Goal: Task Accomplishment & Management: Use online tool/utility

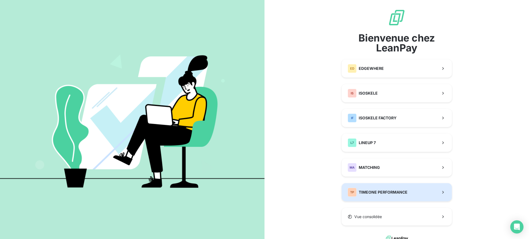
click at [386, 187] on button "TP TIMEONE PERFORMANCE" at bounding box center [397, 192] width 110 height 18
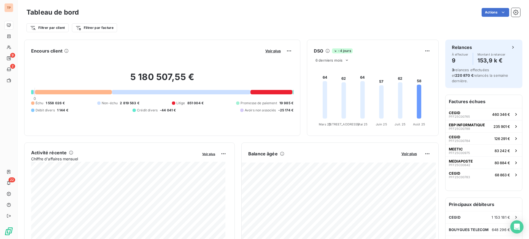
click at [33, 3] on div "Tableau de bord Actions Filtrer par client Filtrer par facture" at bounding box center [273, 18] width 511 height 36
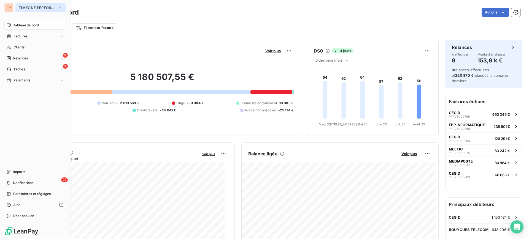
click at [35, 6] on span "TIMEONE PERFORMANCE" at bounding box center [37, 8] width 37 height 4
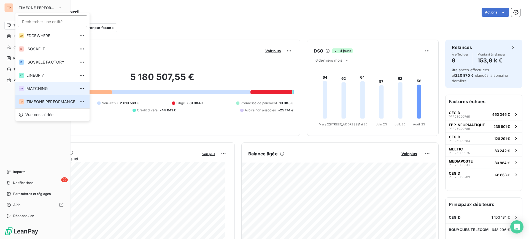
click at [37, 82] on li "MA MATCHING" at bounding box center [52, 88] width 74 height 13
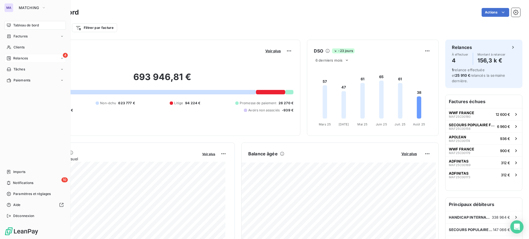
click at [24, 57] on span "Relances" at bounding box center [20, 58] width 15 height 5
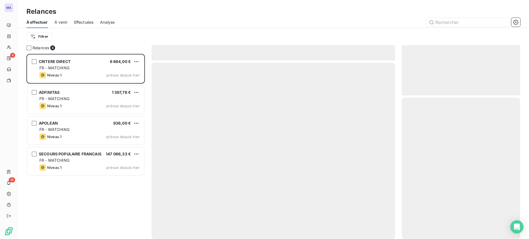
scroll to position [180, 113]
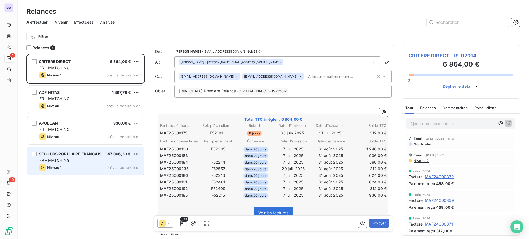
click at [90, 161] on div "FR - MATCHING" at bounding box center [89, 161] width 100 height 6
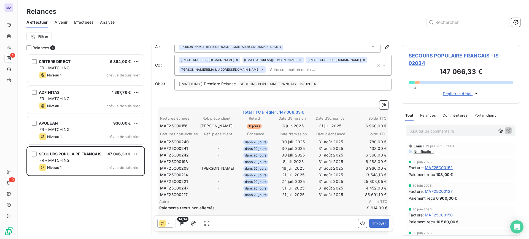
scroll to position [0, 0]
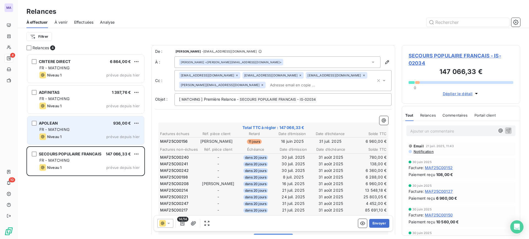
click at [112, 129] on div "FR - MATCHING" at bounding box center [89, 130] width 100 height 6
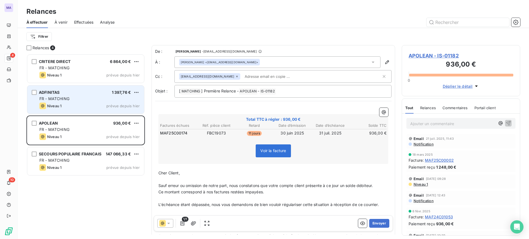
click at [112, 111] on div "ADFINITAS 1 397,76 € FR - MATCHING Niveau 1 prévue depuis hier" at bounding box center [85, 100] width 117 height 28
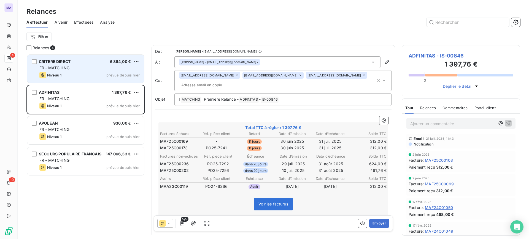
click at [90, 73] on div "Niveau 1 prévue depuis hier" at bounding box center [89, 75] width 100 height 7
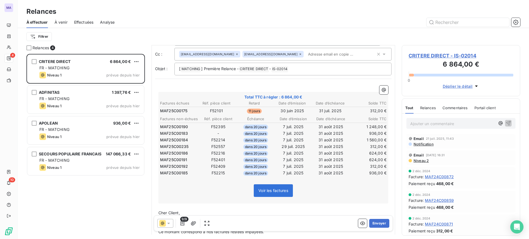
scroll to position [69, 0]
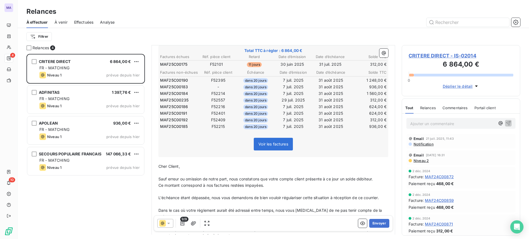
drag, startPoint x: 377, startPoint y: 224, endPoint x: 150, endPoint y: 105, distance: 255.6
click at [377, 223] on button "Envoyer" at bounding box center [379, 223] width 20 height 9
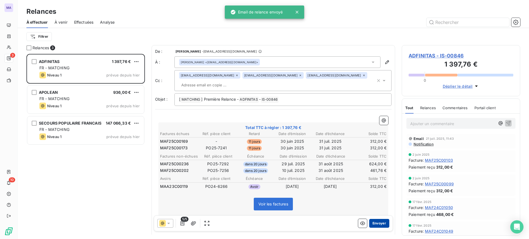
click at [381, 223] on button "Envoyer" at bounding box center [379, 223] width 20 height 9
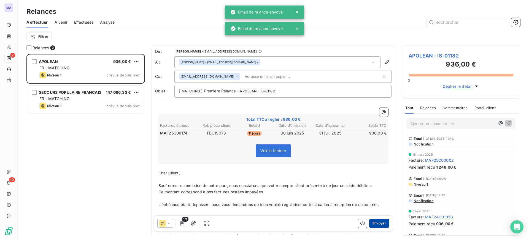
click at [380, 223] on button "Envoyer" at bounding box center [379, 223] width 20 height 9
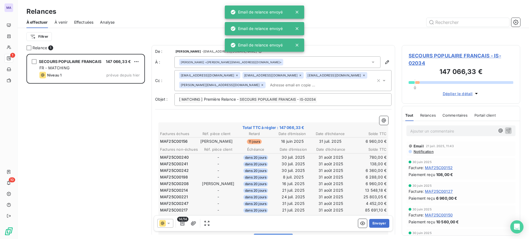
click at [380, 223] on button "Envoyer" at bounding box center [379, 223] width 20 height 9
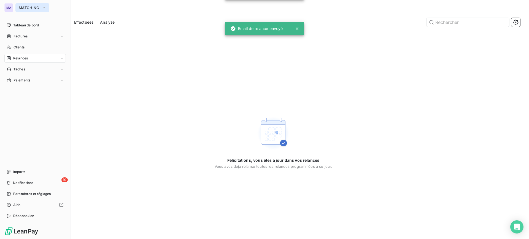
click at [23, 8] on span "MATCHING" at bounding box center [29, 8] width 21 height 4
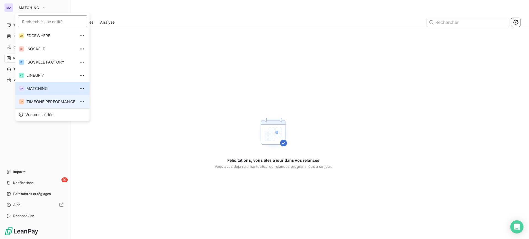
click at [44, 99] on span "TIMEONE PERFORMANCE" at bounding box center [50, 102] width 49 height 6
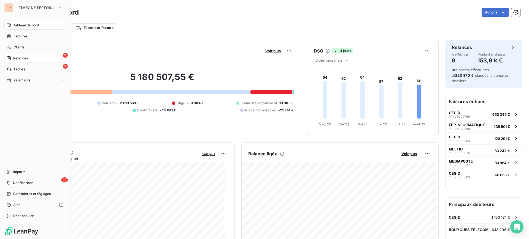
click at [13, 62] on div "9 Relances" at bounding box center [34, 58] width 61 height 9
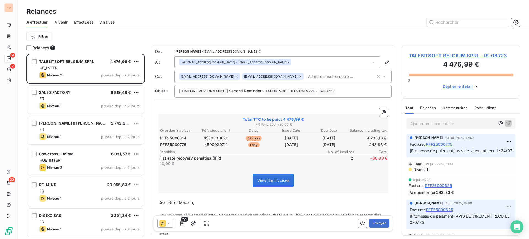
scroll to position [180, 113]
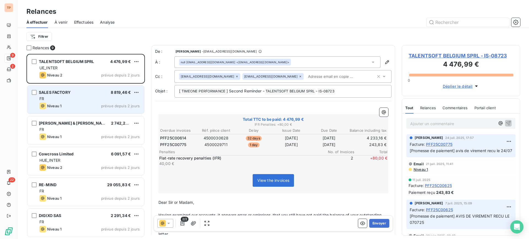
click at [74, 92] on div "SALES FACTORY 8 819,46 €" at bounding box center [89, 92] width 100 height 5
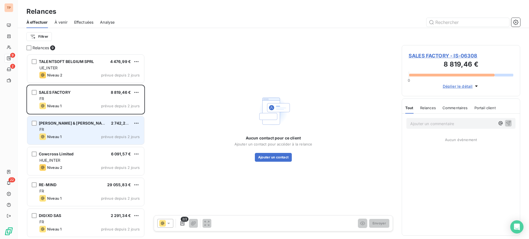
click at [84, 132] on div "FR" at bounding box center [89, 130] width 100 height 6
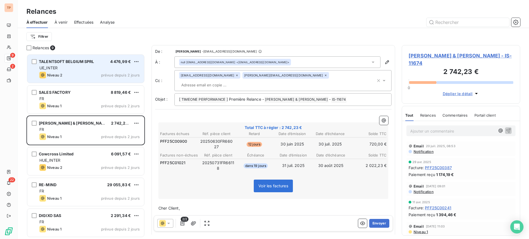
click at [98, 71] on div "TALENTSOFT BELGIUM SPRL 4 476,99 € UE_INTER Niveau 2 prévue depuis 2 jours" at bounding box center [85, 69] width 117 height 28
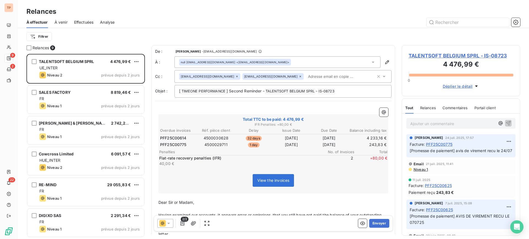
click at [25, 46] on div "Relances 9 TALENTSOFT BELGIUM SPRL 4 476,99 € UE_INTER Niveau 2 prévue depuis 2…" at bounding box center [273, 142] width 511 height 194
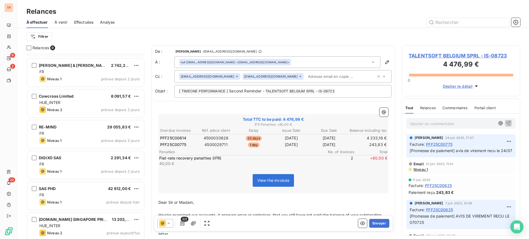
scroll to position [93, 0]
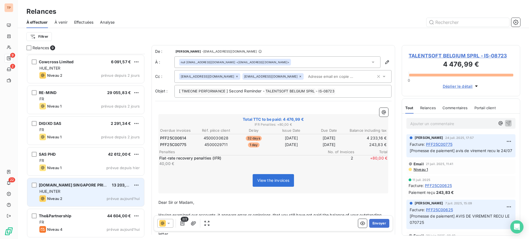
click at [114, 185] on span "13 203,88 €" at bounding box center [123, 185] width 23 height 5
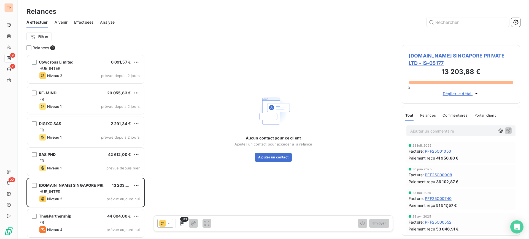
scroll to position [93, 0]
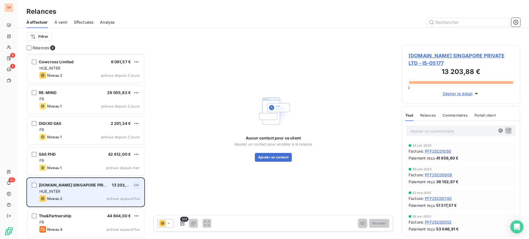
click at [136, 185] on html "TP 9 2 22 Relances À effectuer À venir Effectuées Analyse Filtrer Relances 9 CA…" at bounding box center [264, 119] width 529 height 239
click at [120, 207] on div "Passer cette action" at bounding box center [112, 206] width 49 height 9
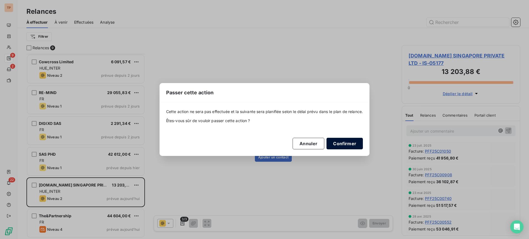
click at [355, 144] on button "Confirmer" at bounding box center [344, 144] width 36 height 12
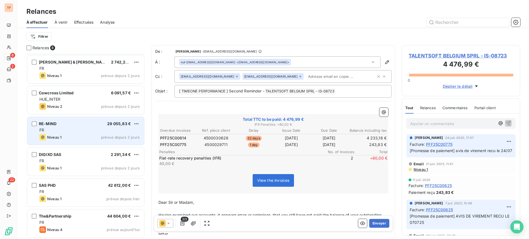
scroll to position [62, 0]
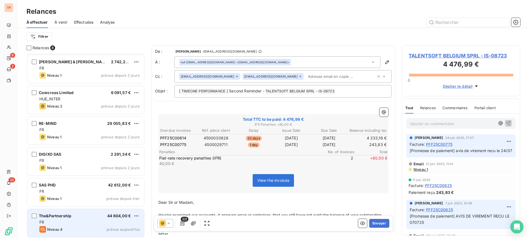
click at [127, 214] on span "44 604,00 €" at bounding box center [119, 216] width 24 height 5
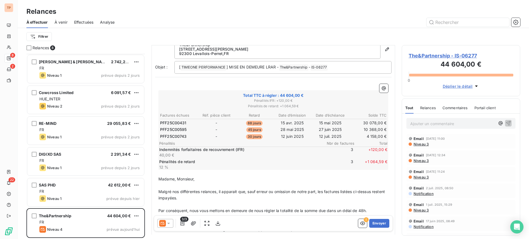
scroll to position [69, 0]
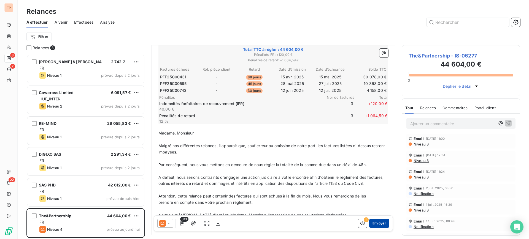
click at [381, 225] on button "Envoyer" at bounding box center [379, 223] width 20 height 9
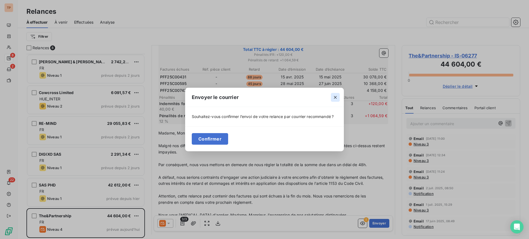
click at [335, 96] on icon "button" at bounding box center [335, 98] width 6 height 6
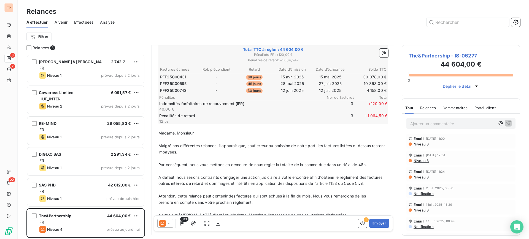
click at [168, 222] on icon at bounding box center [169, 224] width 6 height 6
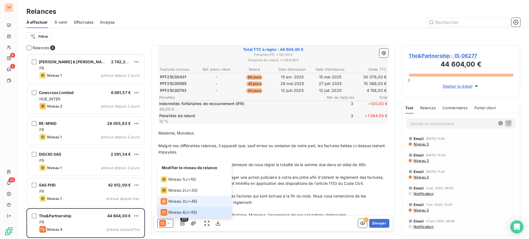
click at [173, 202] on span "Niveau 3" at bounding box center [176, 202] width 17 height 6
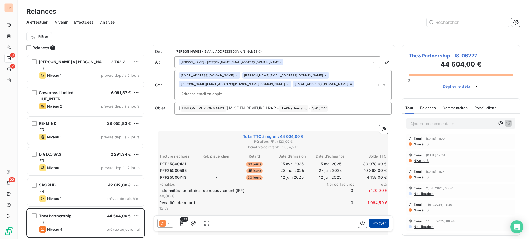
click at [373, 224] on button "Envoyer" at bounding box center [379, 223] width 20 height 9
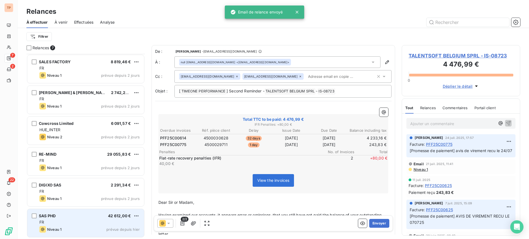
scroll to position [31, 0]
click at [98, 213] on div "SAS PHD 42 612,00 € FR Niveau 1 prévue depuis hier" at bounding box center [85, 224] width 117 height 28
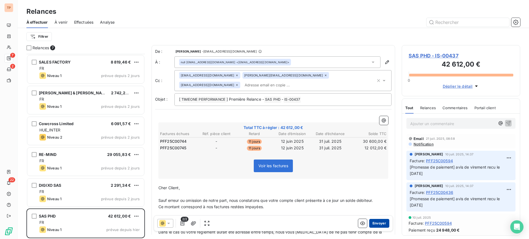
click at [379, 220] on button "Envoyer" at bounding box center [379, 223] width 20 height 9
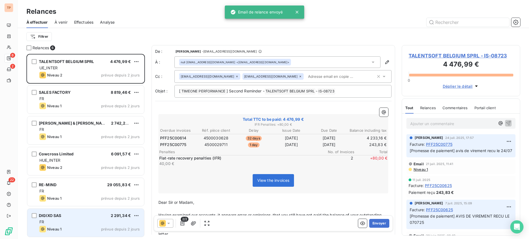
click at [96, 197] on div "Niveau 1 prévue depuis 2 jours" at bounding box center [89, 198] width 100 height 7
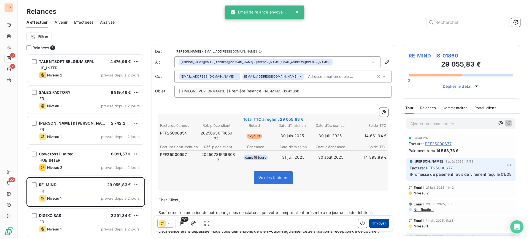
click at [378, 220] on button "Envoyer" at bounding box center [379, 223] width 20 height 9
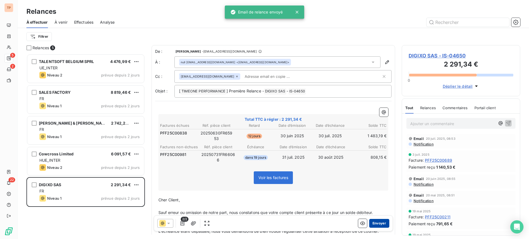
click at [371, 222] on button "Envoyer" at bounding box center [379, 223] width 20 height 9
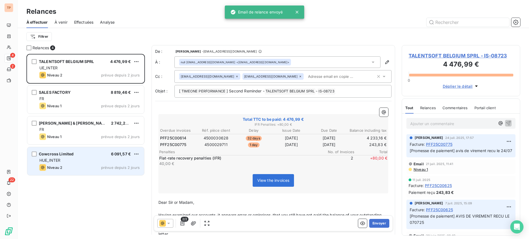
click at [99, 165] on div "Niveau 2 prévue depuis 2 jours" at bounding box center [89, 167] width 100 height 7
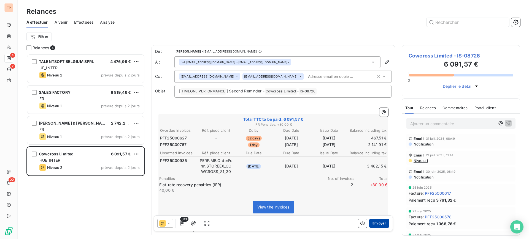
click at [371, 223] on button "Envoyer" at bounding box center [379, 223] width 20 height 9
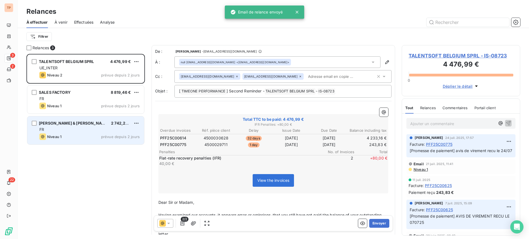
click at [105, 132] on div "FR" at bounding box center [89, 130] width 100 height 6
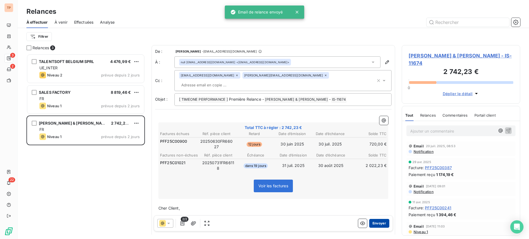
click at [377, 224] on button "Envoyer" at bounding box center [379, 223] width 20 height 9
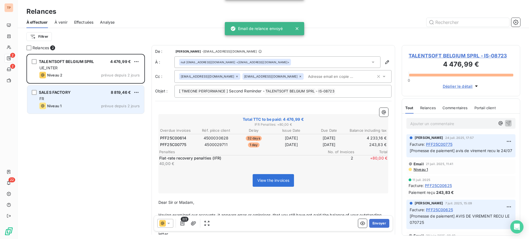
click at [104, 104] on span "prévue depuis 2 jours" at bounding box center [120, 106] width 39 height 4
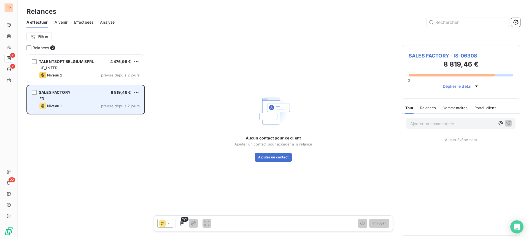
click at [142, 91] on div "SALES FACTORY 8 819,46 € FR Niveau 1 prévue depuis 2 jours" at bounding box center [85, 100] width 117 height 28
click at [136, 92] on html "TP 2 2 22 Relances À effectuer À venir Effectuées Analyse Filtrer Relances 2 TA…" at bounding box center [264, 119] width 529 height 239
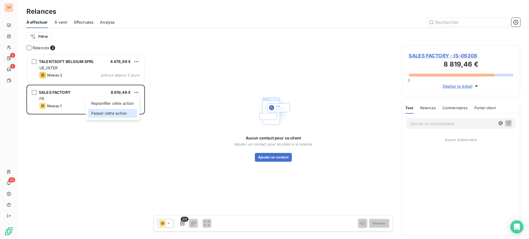
click at [127, 115] on div "Passer cette action" at bounding box center [112, 113] width 49 height 9
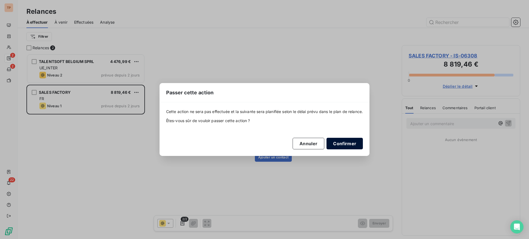
click at [350, 148] on button "Confirmer" at bounding box center [344, 144] width 36 height 12
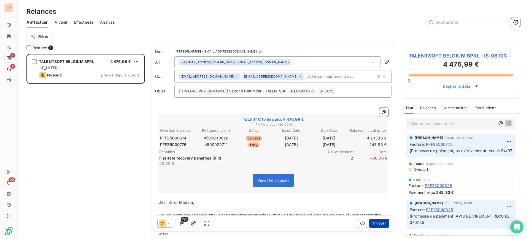
click at [370, 220] on button "Envoyer" at bounding box center [379, 223] width 20 height 9
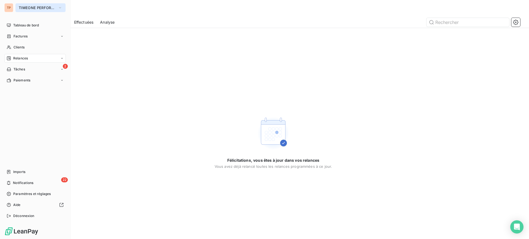
click at [42, 8] on span "TIMEONE PERFORMANCE" at bounding box center [37, 8] width 37 height 4
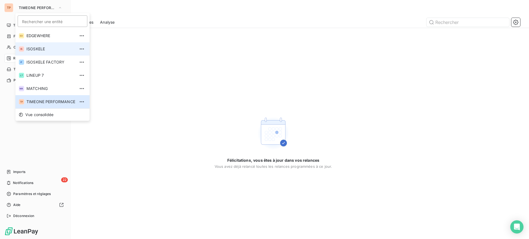
click at [52, 47] on span "ISOSKELE" at bounding box center [50, 49] width 49 height 6
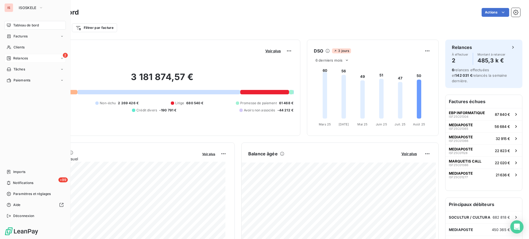
click at [27, 57] on span "Relances" at bounding box center [20, 58] width 15 height 5
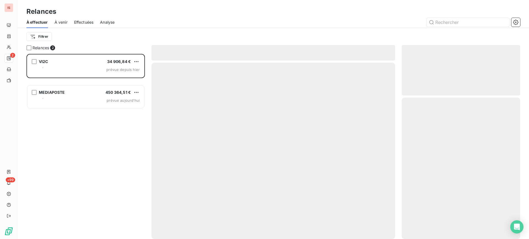
scroll to position [180, 113]
